Goal: Task Accomplishment & Management: Use online tool/utility

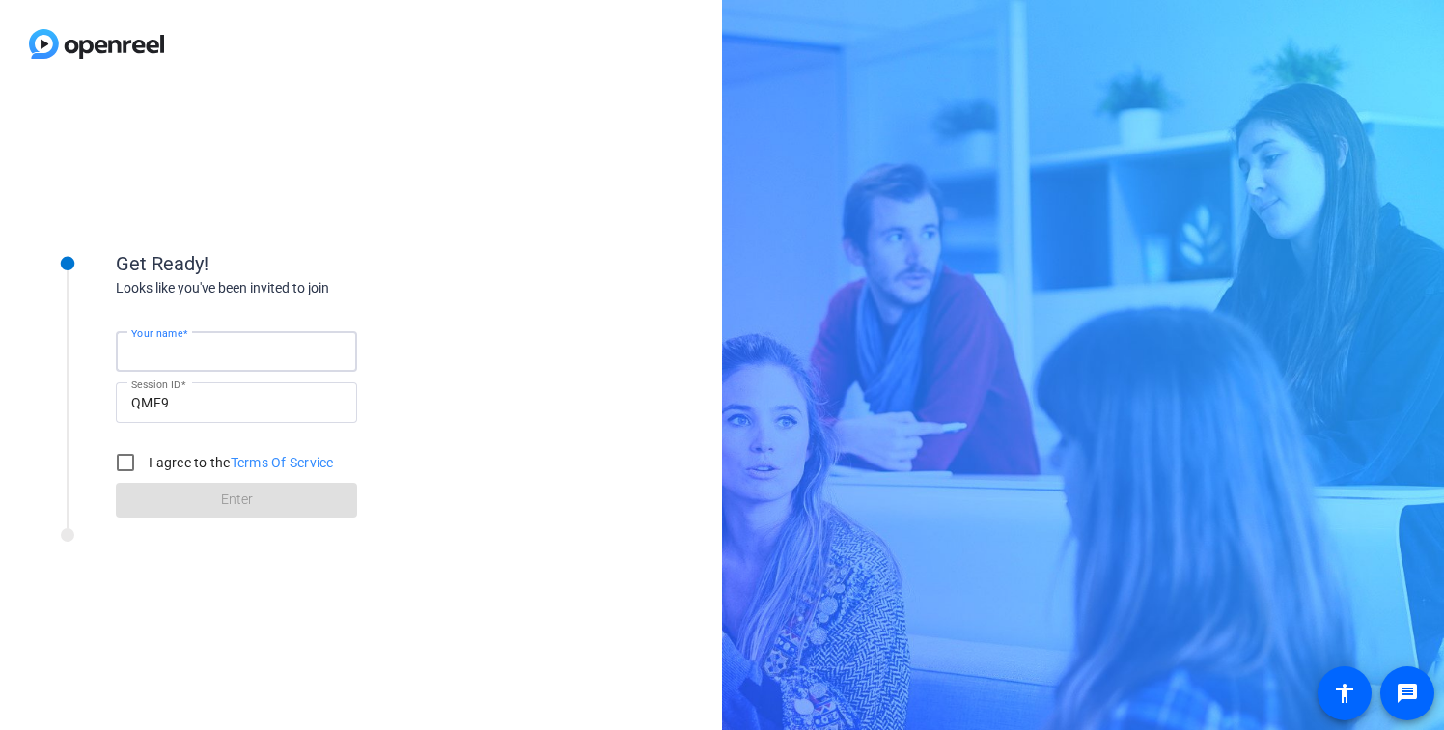
click at [322, 347] on input "Your name" at bounding box center [236, 351] width 210 height 23
type input "[PERSON_NAME]"
click at [122, 455] on input "I agree to the Terms Of Service" at bounding box center [125, 462] width 39 height 39
checkbox input "true"
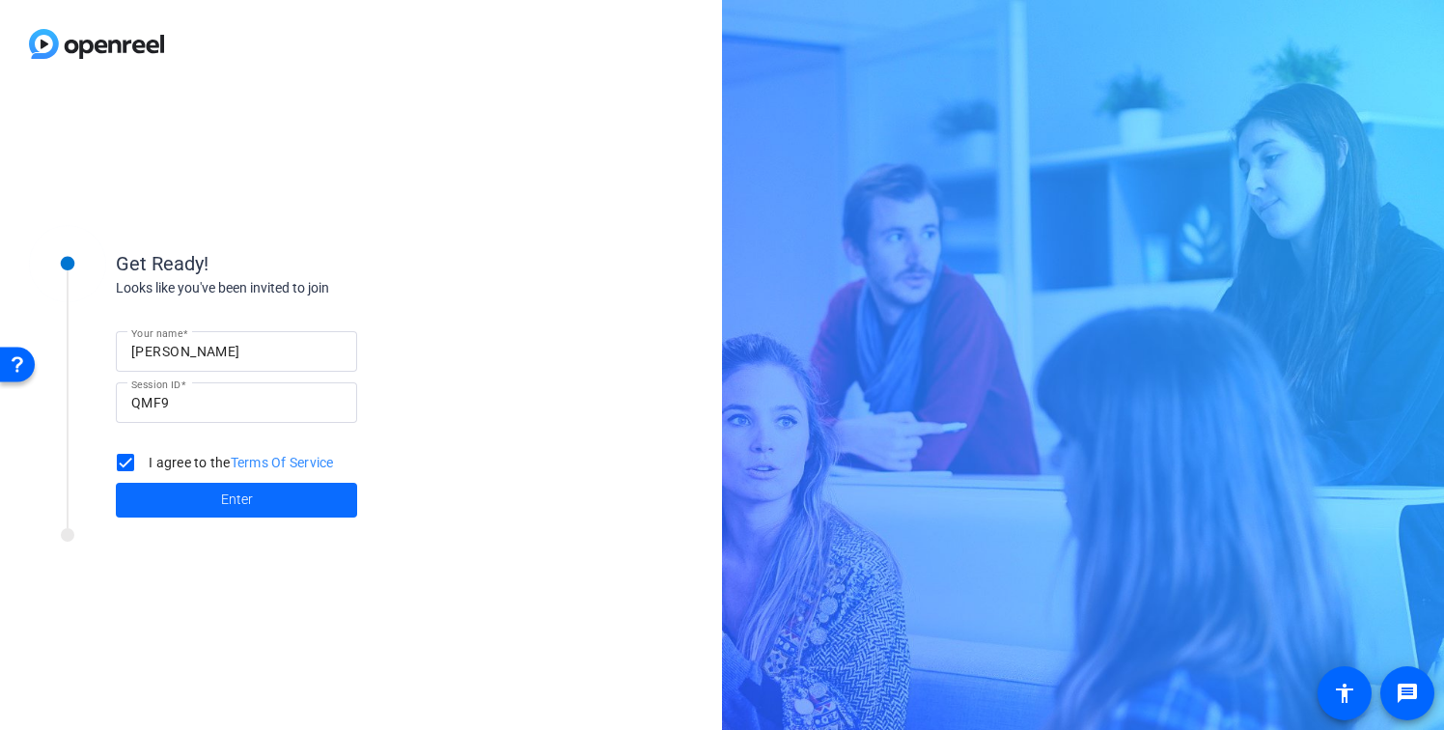
click at [183, 494] on span at bounding box center [236, 500] width 241 height 46
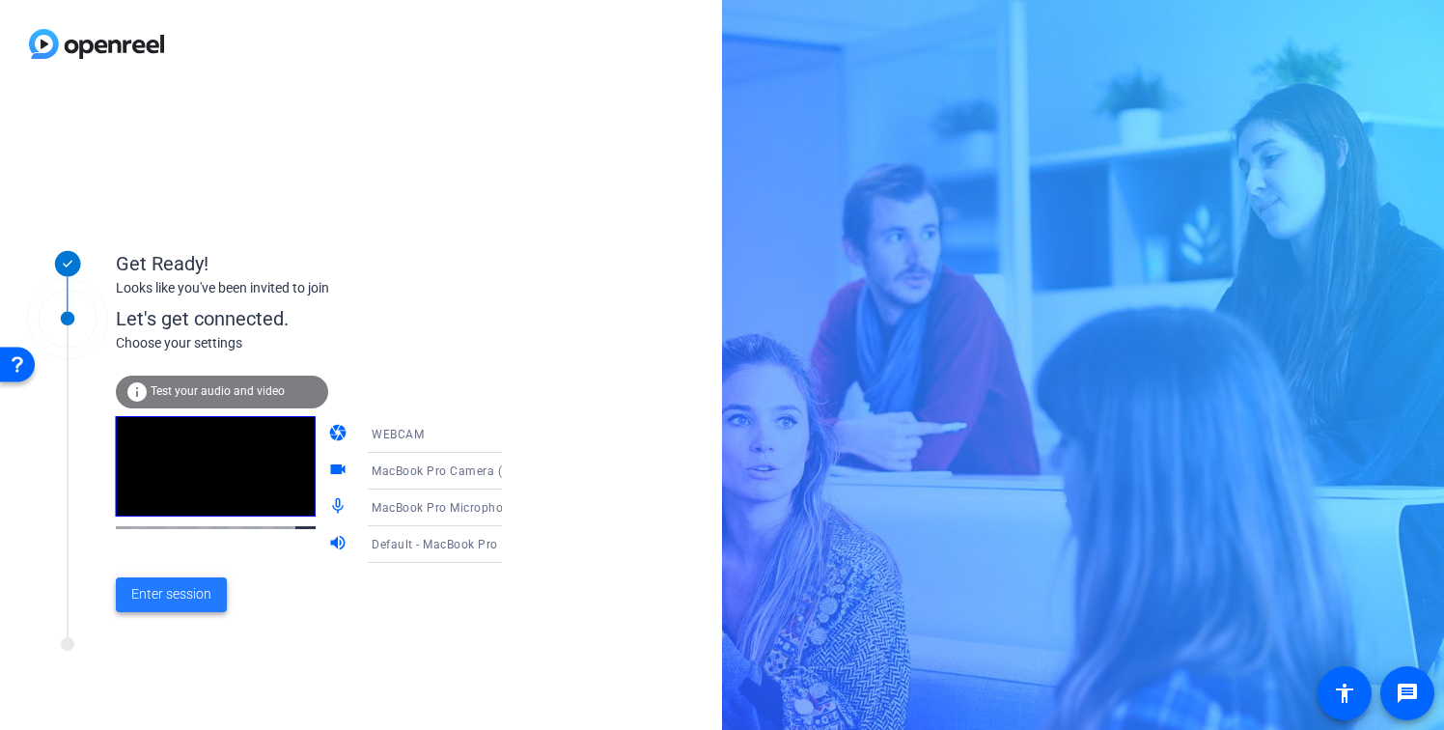
click at [185, 597] on span "Enter session" at bounding box center [171, 594] width 80 height 20
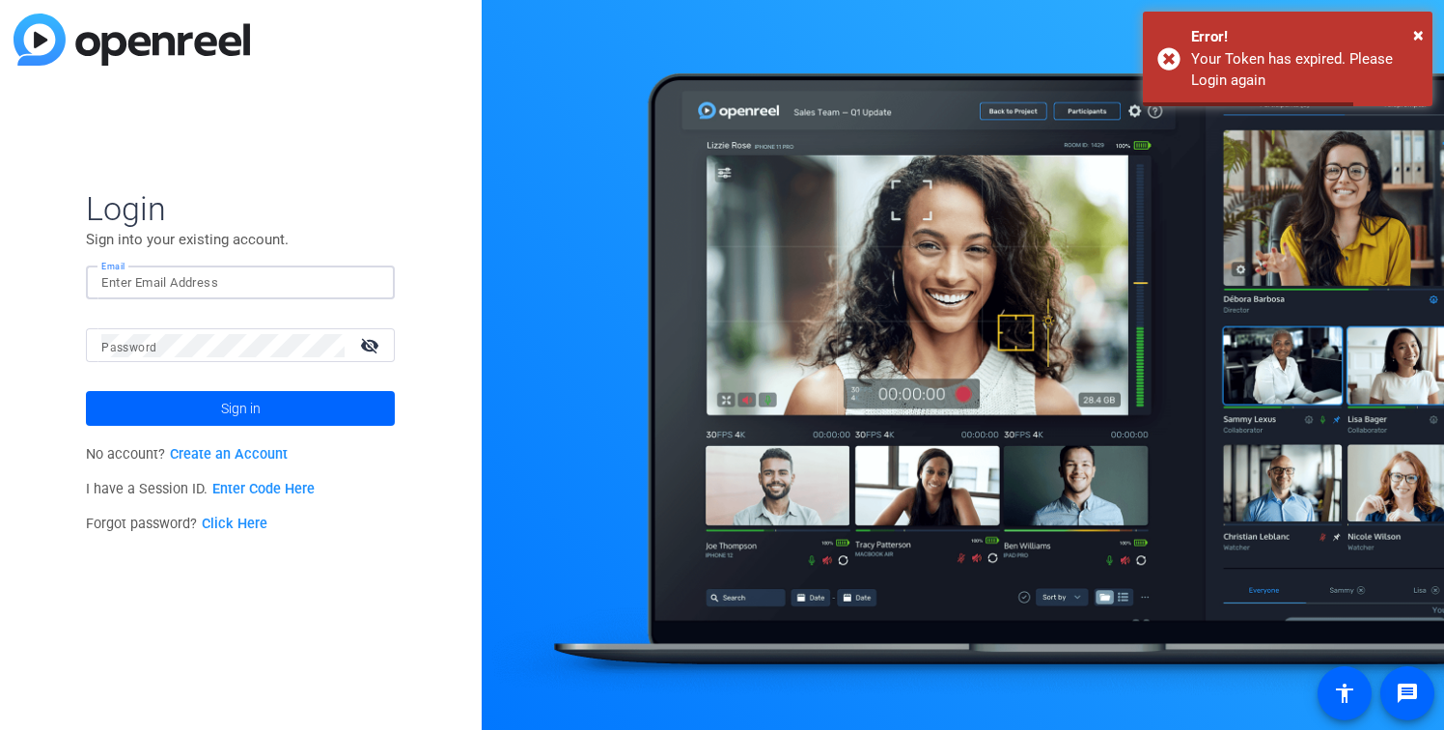
click at [302, 277] on input "Email" at bounding box center [240, 282] width 278 height 23
click at [1414, 33] on span "×" at bounding box center [1418, 34] width 11 height 23
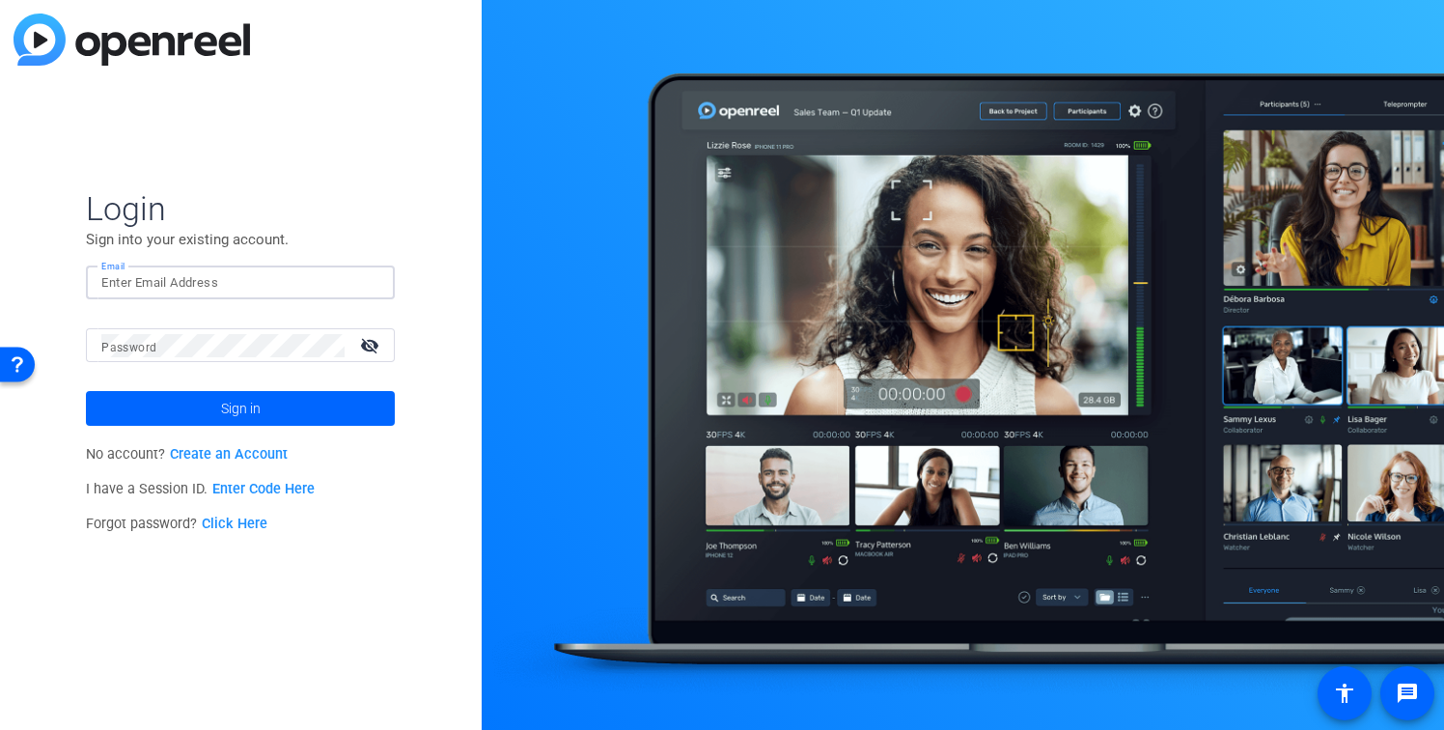
click at [220, 280] on input "Email" at bounding box center [240, 282] width 278 height 23
type input "[PERSON_NAME][EMAIL_ADDRESS][DOMAIN_NAME]"
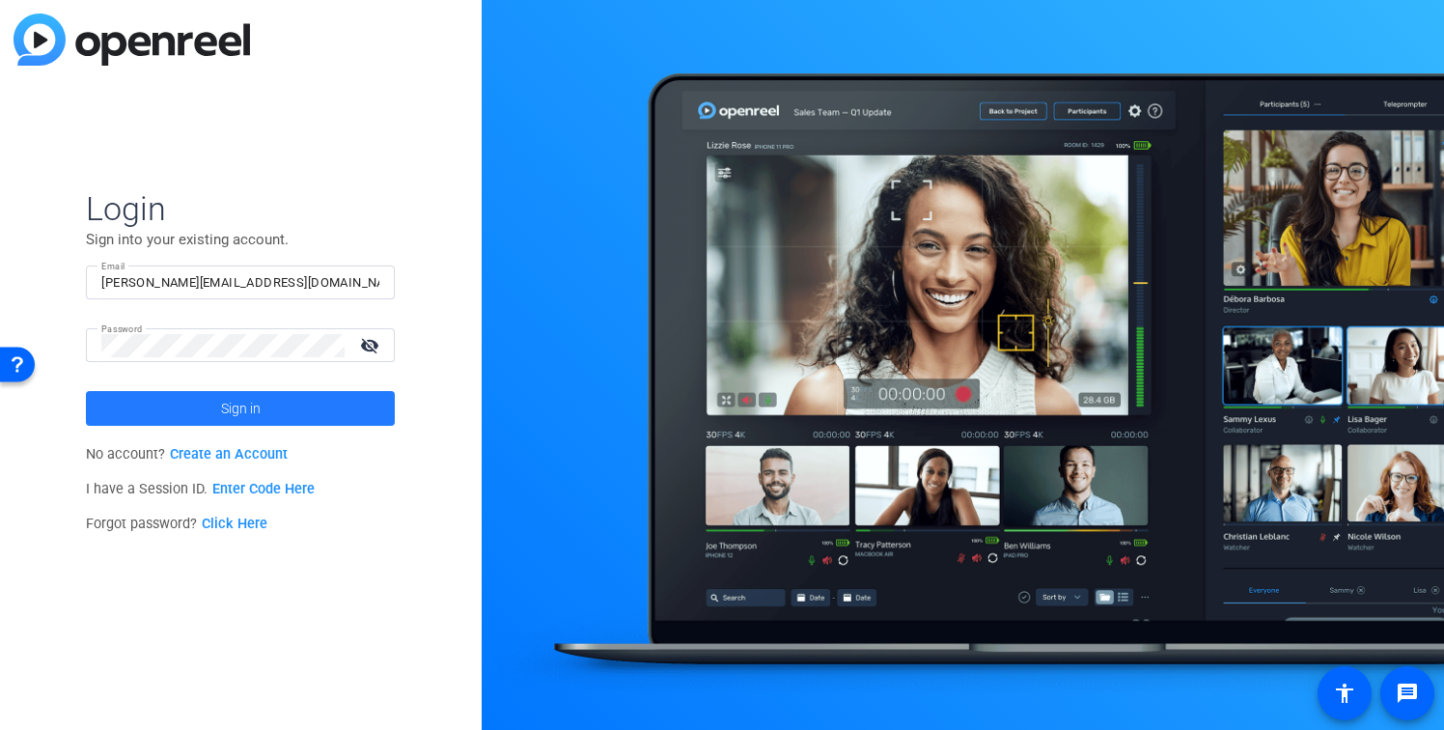
click at [298, 406] on span at bounding box center [240, 408] width 309 height 46
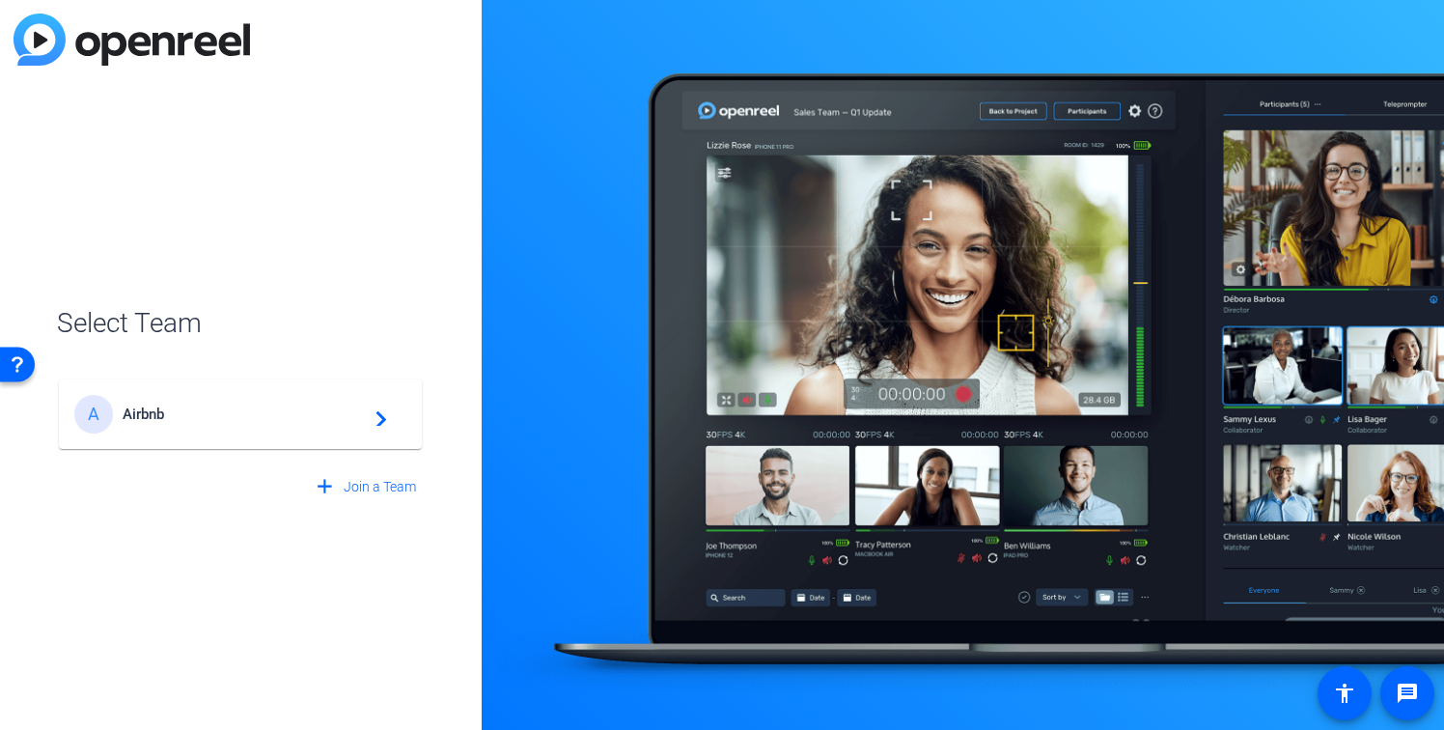
click at [298, 406] on span "Airbnb" at bounding box center [243, 413] width 241 height 17
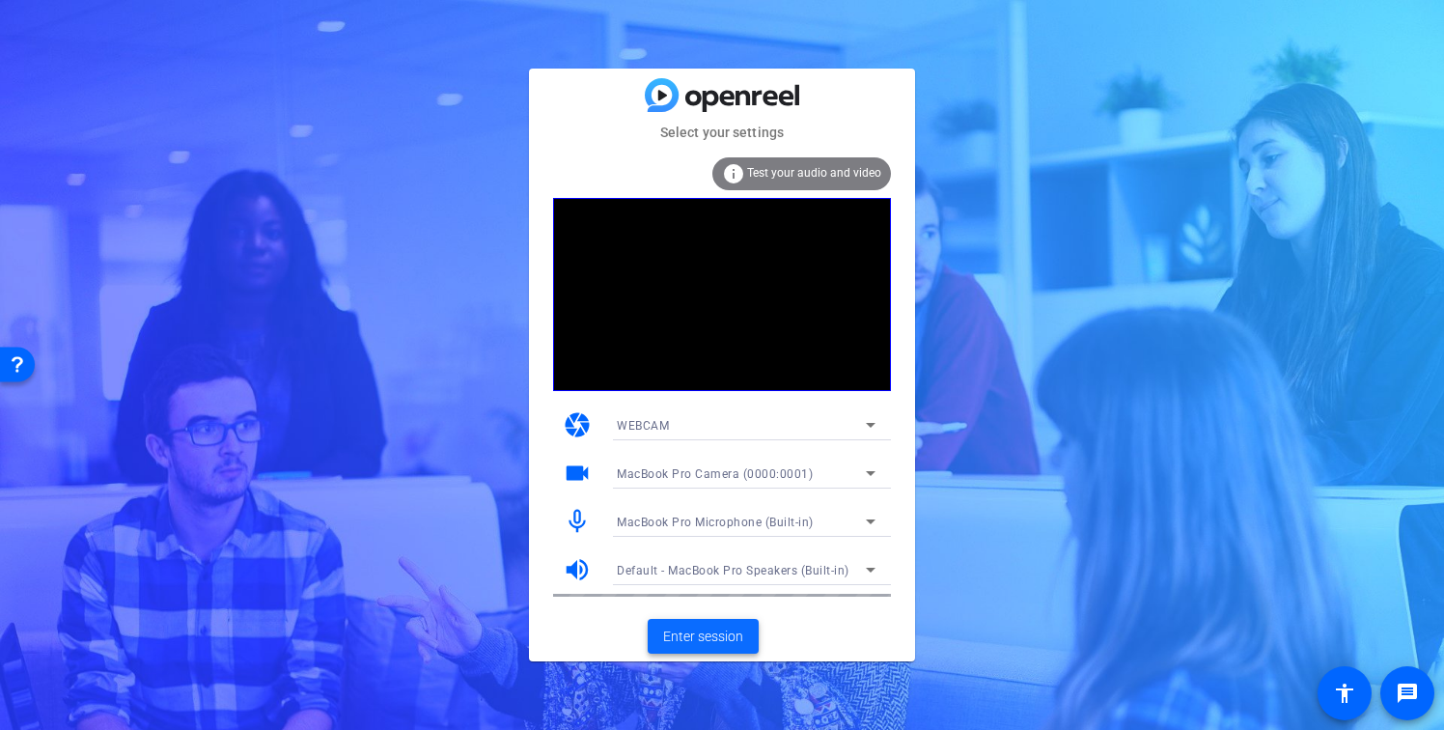
click at [720, 629] on span "Enter session" at bounding box center [703, 636] width 80 height 20
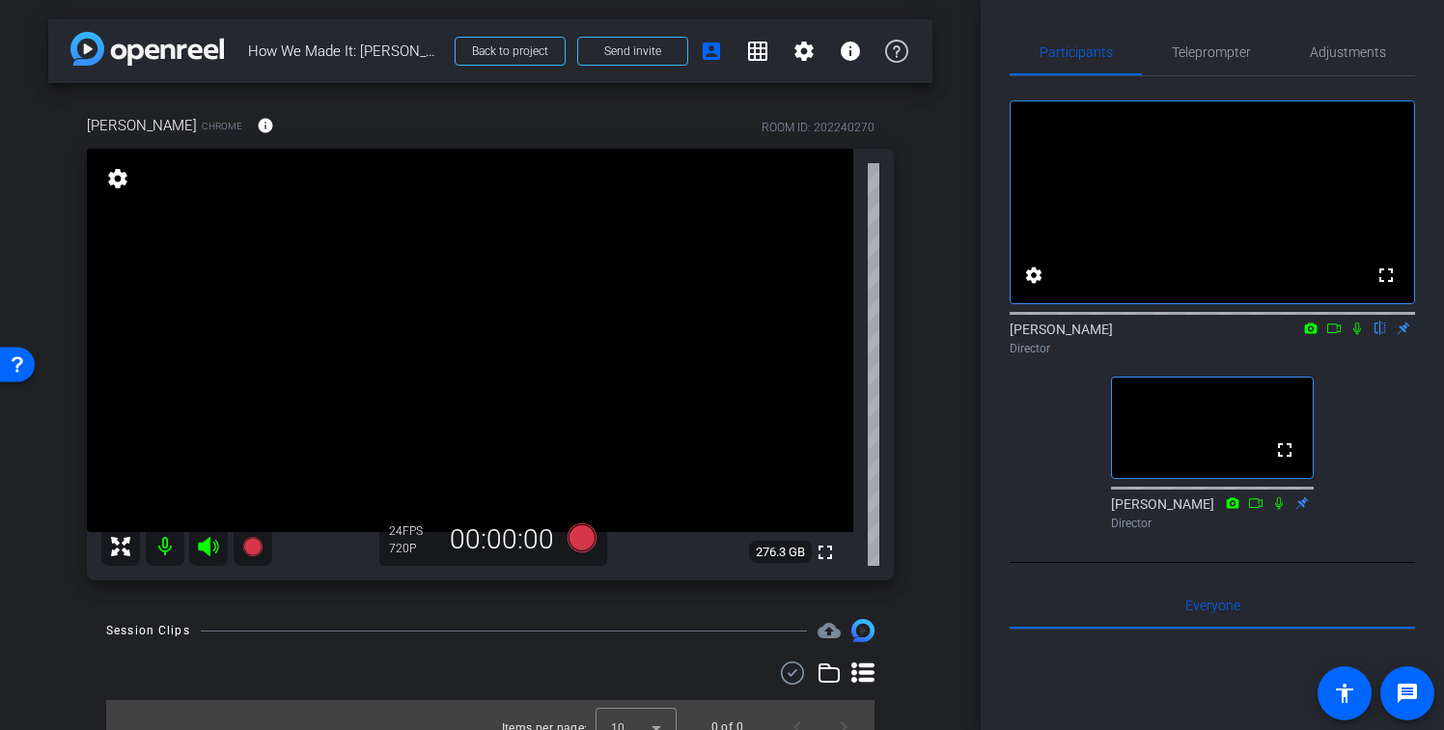
click at [1332, 335] on icon at bounding box center [1333, 328] width 15 height 14
click at [1378, 335] on icon at bounding box center [1379, 328] width 15 height 14
click at [1361, 335] on icon at bounding box center [1356, 328] width 15 height 14
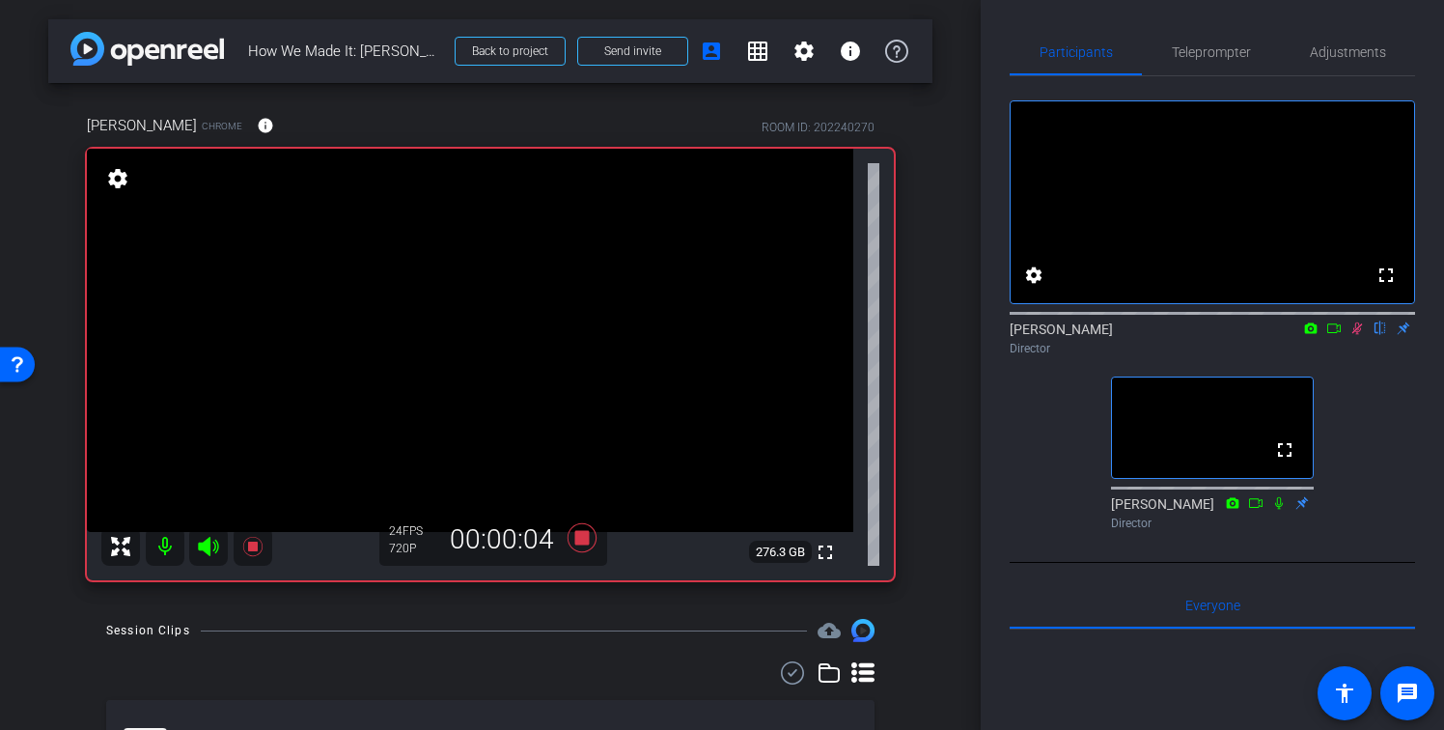
click at [1353, 335] on icon at bounding box center [1356, 328] width 15 height 14
click at [1353, 335] on icon at bounding box center [1357, 328] width 8 height 13
click at [1333, 335] on icon at bounding box center [1333, 328] width 15 height 14
click at [1359, 333] on icon at bounding box center [1356, 327] width 11 height 11
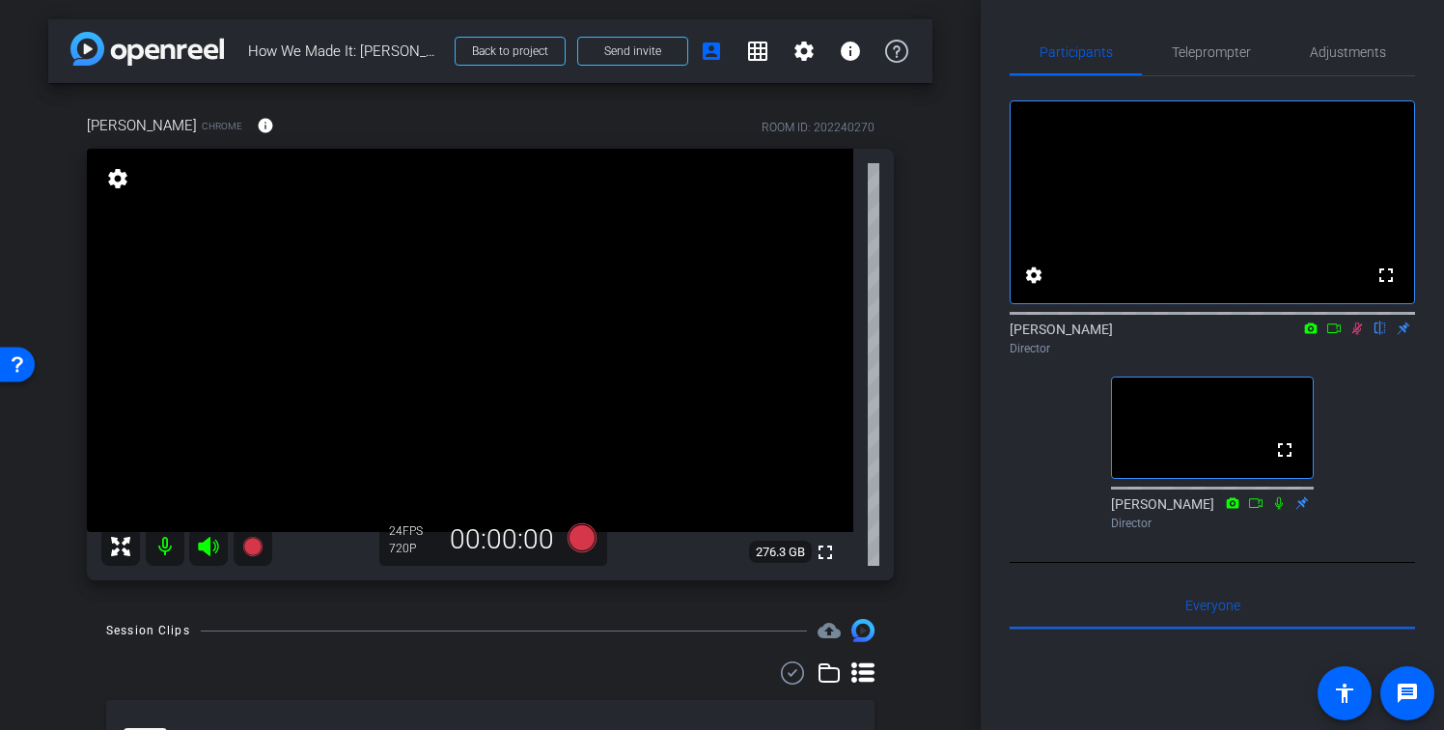
click at [1356, 335] on icon at bounding box center [1356, 328] width 15 height 14
